Goal: Task Accomplishment & Management: Use online tool/utility

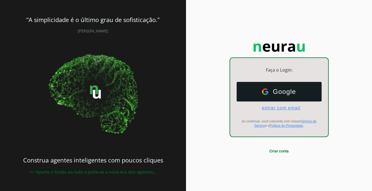
click at [290, 110] on span "entrar com email" at bounding box center [279, 108] width 43 height 5
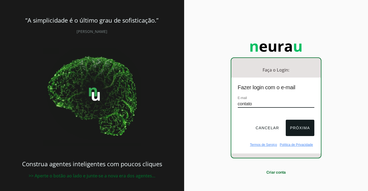
type input "[EMAIL_ADDRESS][DOMAIN_NAME]"
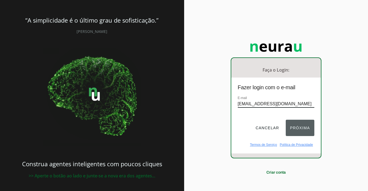
click at [300, 123] on button "Próxima" at bounding box center [300, 128] width 29 height 16
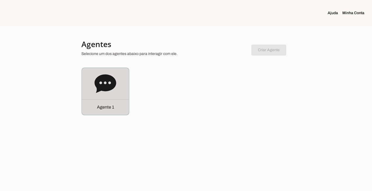
click at [109, 109] on p "Agente 1" at bounding box center [105, 107] width 17 height 7
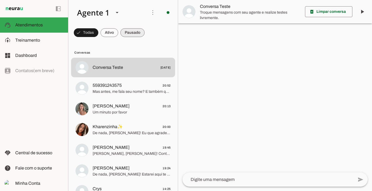
click at [131, 32] on span at bounding box center [133, 32] width 24 height 13
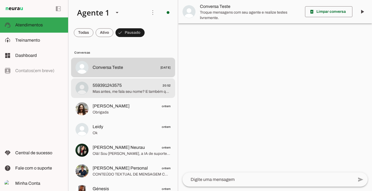
click at [112, 88] on span "559391243575" at bounding box center [107, 85] width 29 height 7
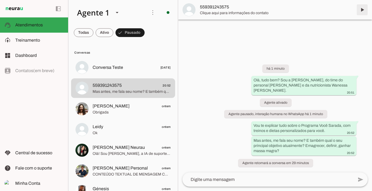
click at [362, 11] on span at bounding box center [362, 9] width 13 height 13
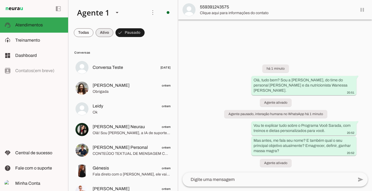
click at [103, 32] on span at bounding box center [105, 32] width 18 height 13
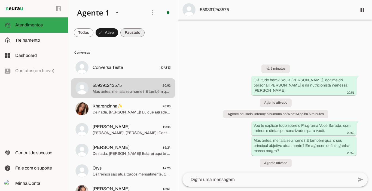
click at [125, 32] on span at bounding box center [133, 32] width 24 height 13
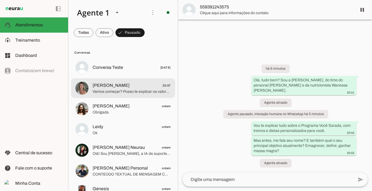
click at [107, 88] on span "[PERSON_NAME]" at bounding box center [111, 85] width 37 height 7
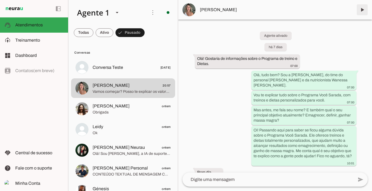
click at [363, 10] on span at bounding box center [362, 9] width 13 height 13
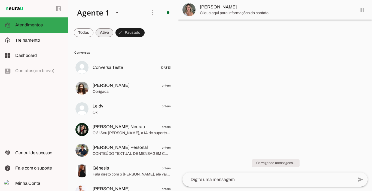
click at [109, 32] on span at bounding box center [105, 32] width 18 height 13
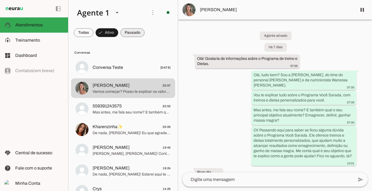
click at [125, 31] on span at bounding box center [133, 32] width 24 height 13
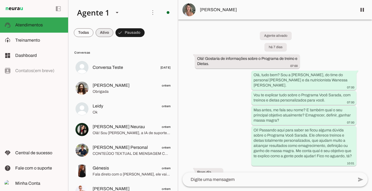
click at [108, 30] on span at bounding box center [105, 32] width 18 height 13
